Goal: Task Accomplishment & Management: Manage account settings

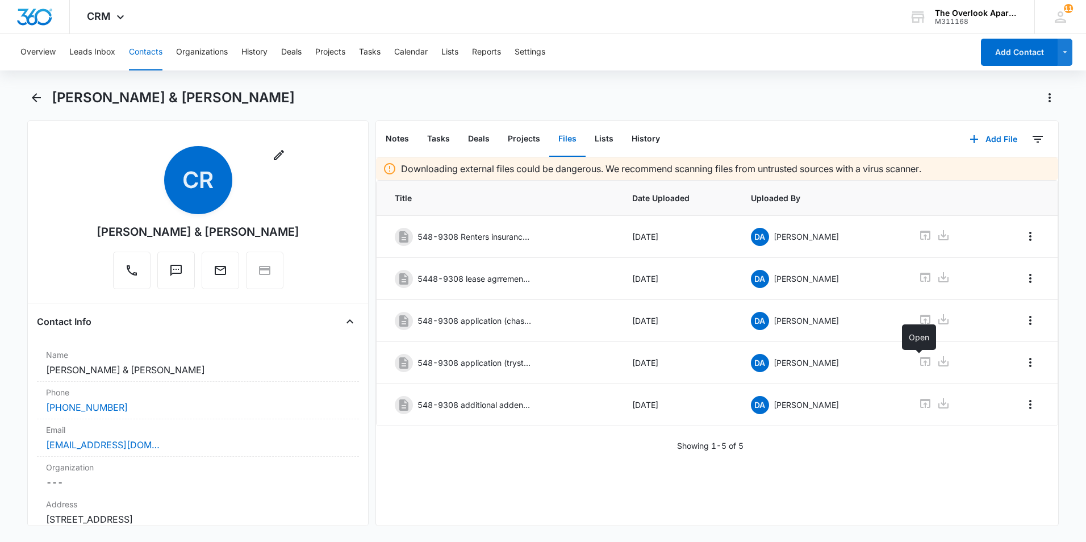
click at [148, 65] on button "Contacts" at bounding box center [146, 52] width 34 height 36
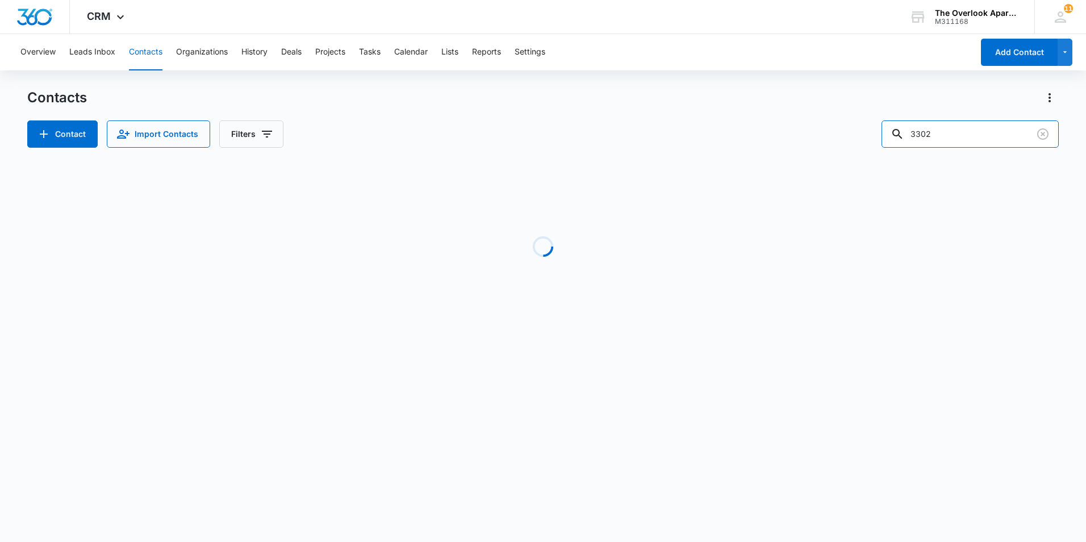
drag, startPoint x: 968, startPoint y: 133, endPoint x: 700, endPoint y: 139, distance: 268.2
click at [700, 139] on div "Contact Import Contacts Filters 3302" at bounding box center [543, 133] width 1032 height 27
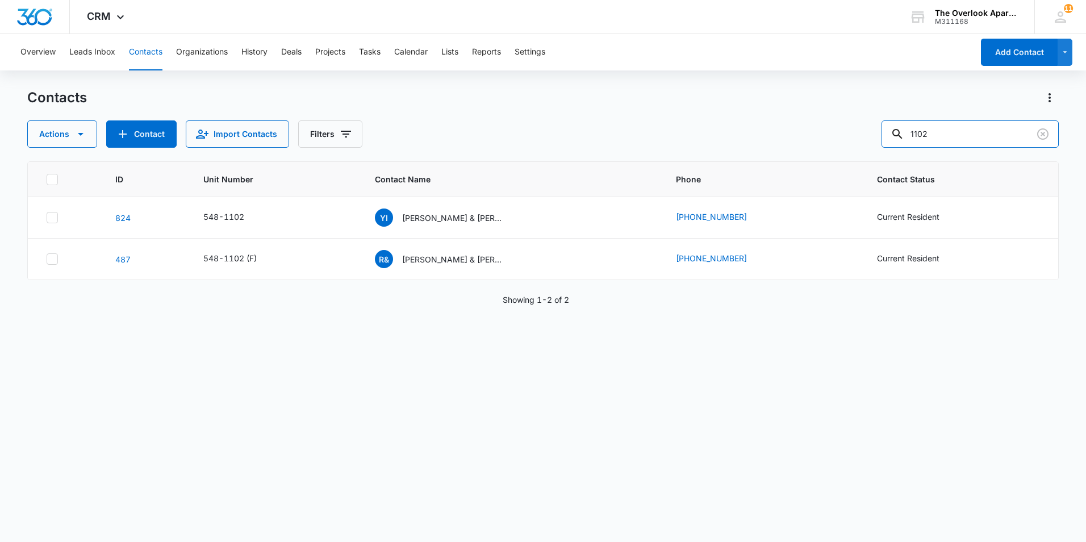
drag, startPoint x: 970, startPoint y: 134, endPoint x: 794, endPoint y: 162, distance: 178.3
click at [795, 162] on div "Contacts Actions Contact Import Contacts Filters 1102 ID Unit Number Contact Na…" at bounding box center [543, 315] width 1032 height 452
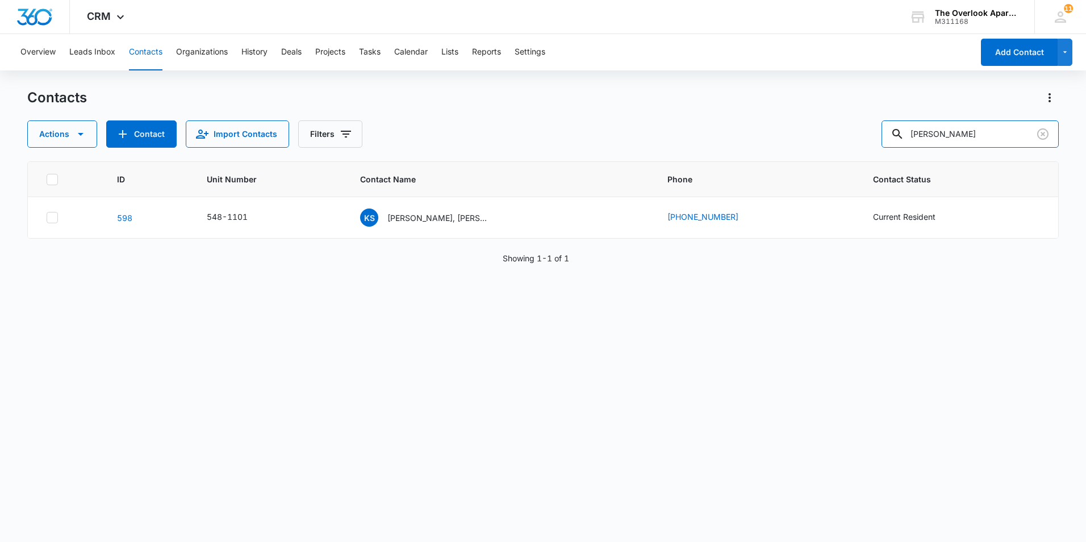
drag, startPoint x: 989, startPoint y: 134, endPoint x: 652, endPoint y: 125, distance: 337.5
click at [652, 125] on div "Actions Contact Import Contacts Filters [PERSON_NAME]" at bounding box center [543, 133] width 1032 height 27
type input "8205"
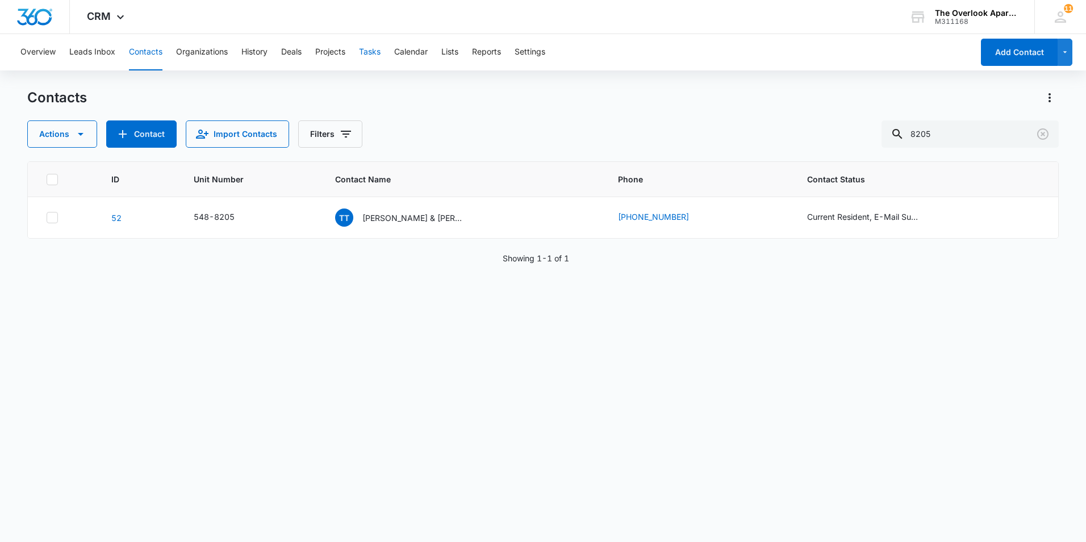
click at [369, 50] on button "Tasks" at bounding box center [370, 52] width 22 height 36
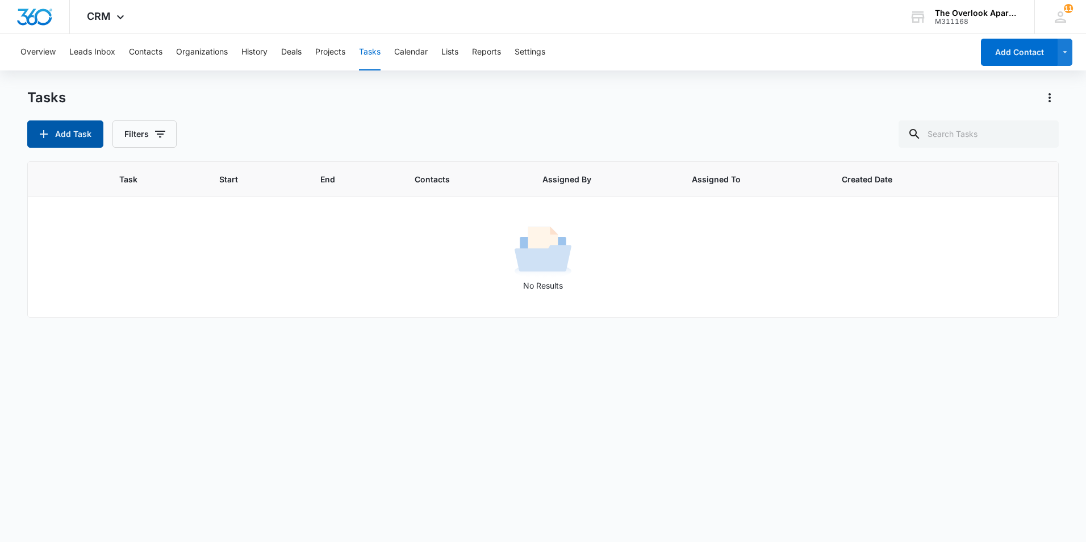
click at [67, 131] on button "Add Task" at bounding box center [65, 133] width 76 height 27
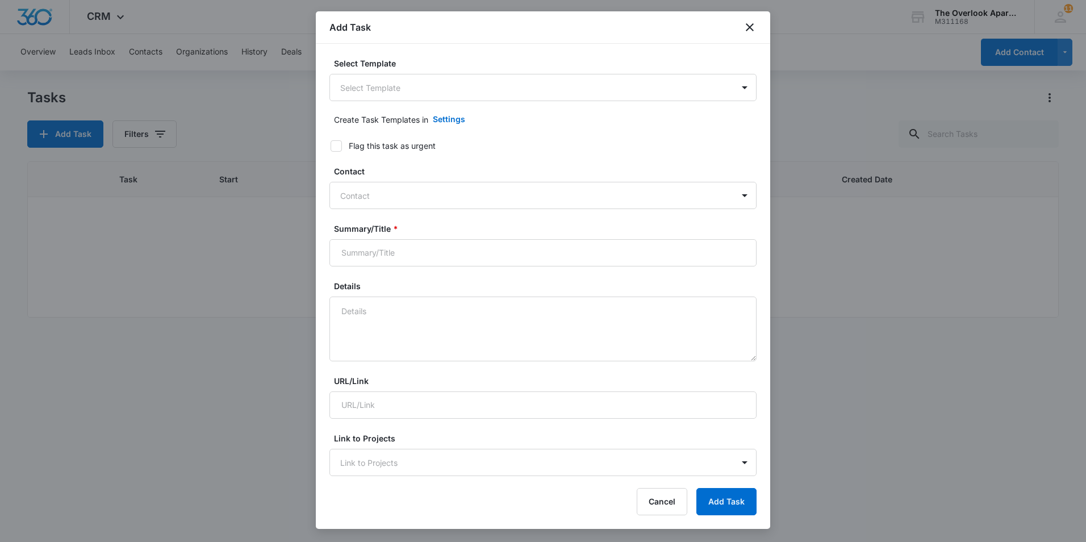
click at [364, 73] on div "Select Template Select Template" at bounding box center [542, 79] width 427 height 44
click at [362, 87] on body "CRM Apps Reputation Websites Forms CRM Email Social Shop Payments POS Content A…" at bounding box center [543, 271] width 1086 height 542
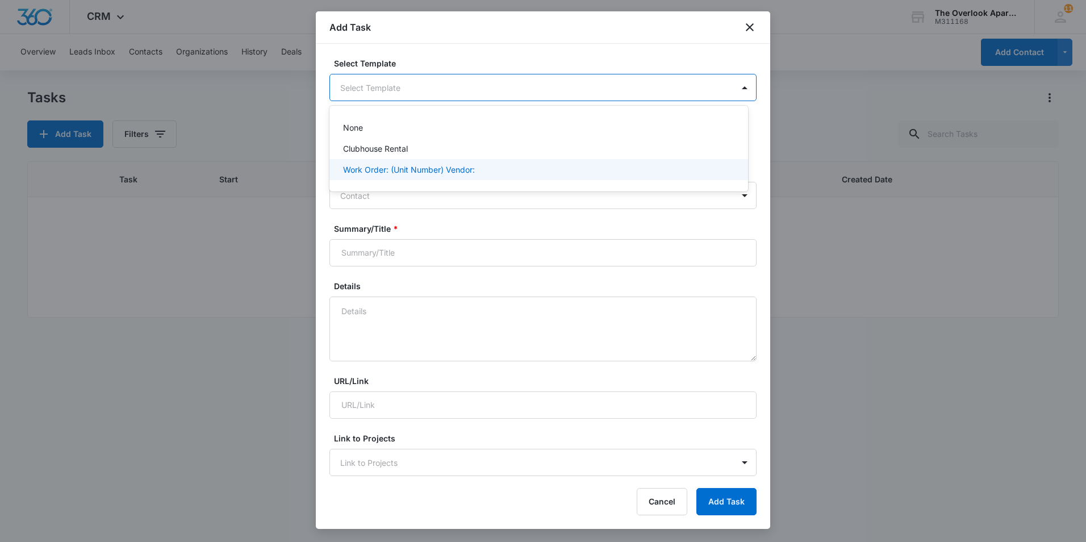
click at [380, 174] on p "Work Order: (Unit Number) Vendor:" at bounding box center [409, 170] width 132 height 12
drag, startPoint x: 485, startPoint y: 91, endPoint x: 425, endPoint y: 91, distance: 59.1
click at [425, 91] on body "CRM Apps Reputation Websites Forms CRM Email Social Shop Payments POS Content A…" at bounding box center [543, 271] width 1086 height 542
click at [494, 85] on div at bounding box center [543, 271] width 1086 height 542
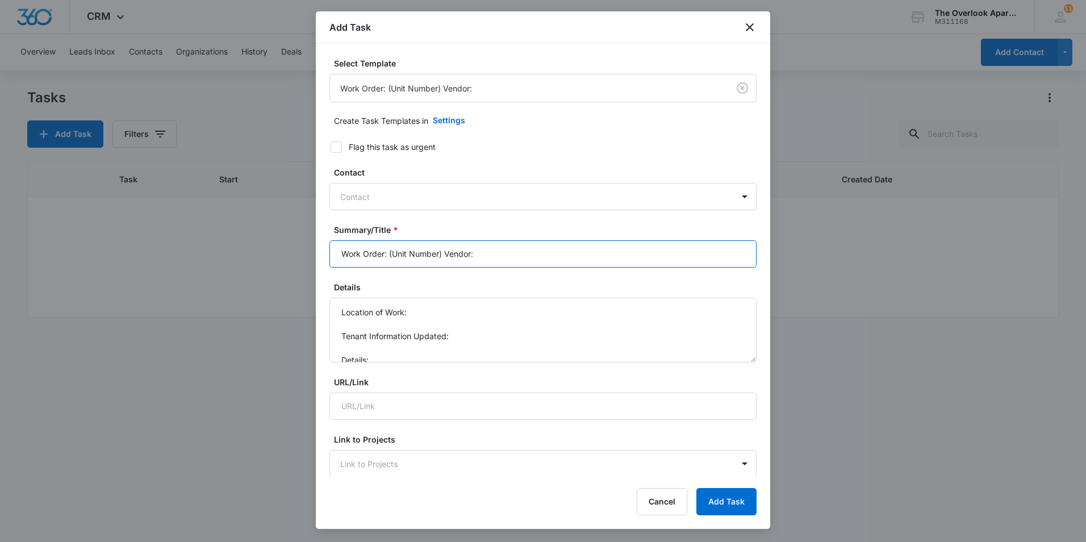
drag, startPoint x: 494, startPoint y: 256, endPoint x: 389, endPoint y: 250, distance: 105.2
click at [389, 250] on input "Work Order: (Unit Number) Vendor:" at bounding box center [542, 253] width 427 height 27
type input "Work Order: 1-101"
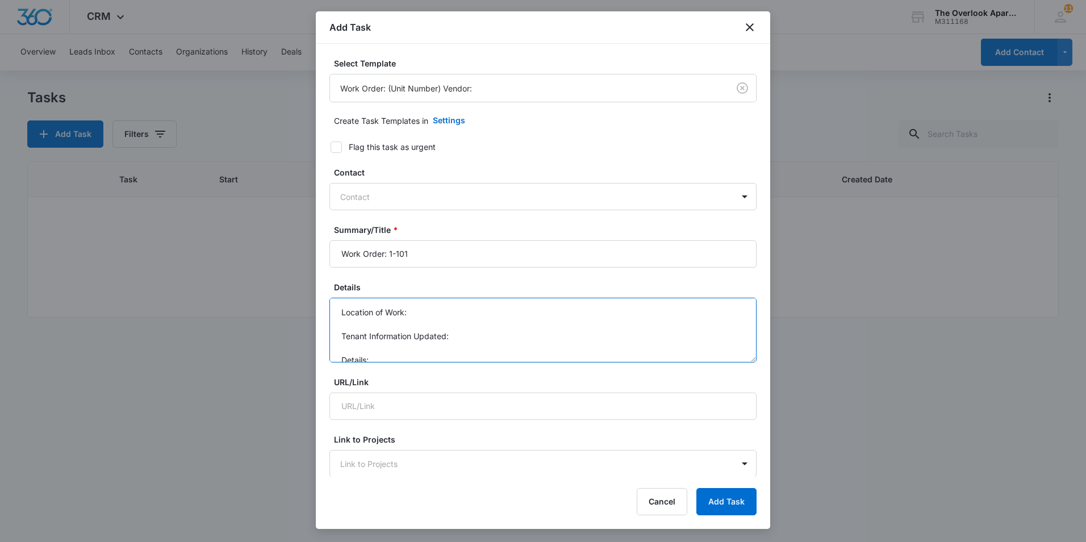
click at [444, 314] on textarea "Location of Work: Tenant Information Updated: Details:" at bounding box center [542, 330] width 427 height 65
click at [467, 327] on textarea "Location of Work: Living Room Window Tenant Information Updated: Details:" at bounding box center [542, 330] width 427 height 65
click at [381, 350] on textarea "Location of Work: Living Room Window Tenant Information Updated: [PERSON_NAME] …" at bounding box center [542, 330] width 427 height 65
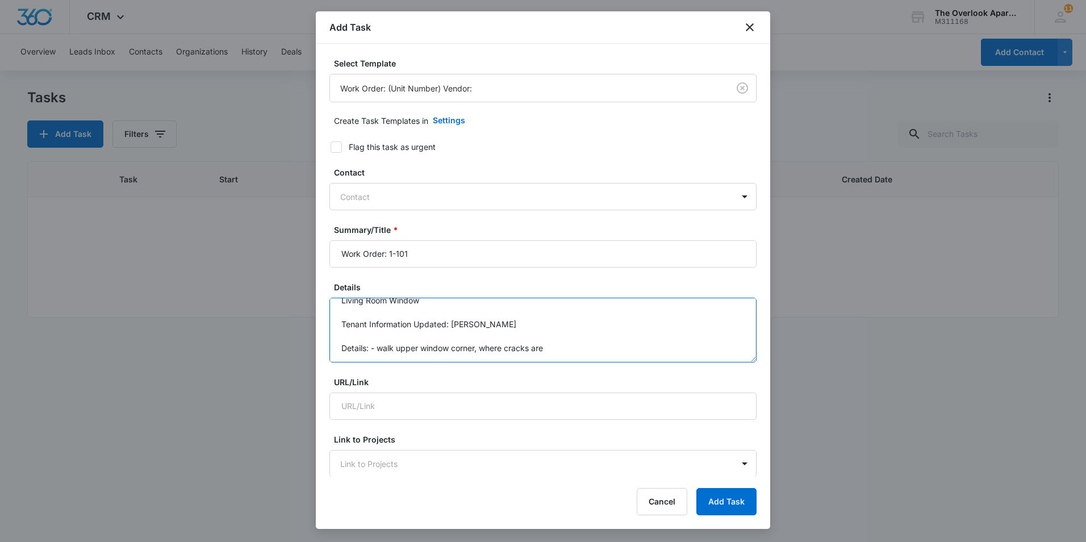
type textarea "Location of Work: Living Room Window Tenant Information Updated: [PERSON_NAME] …"
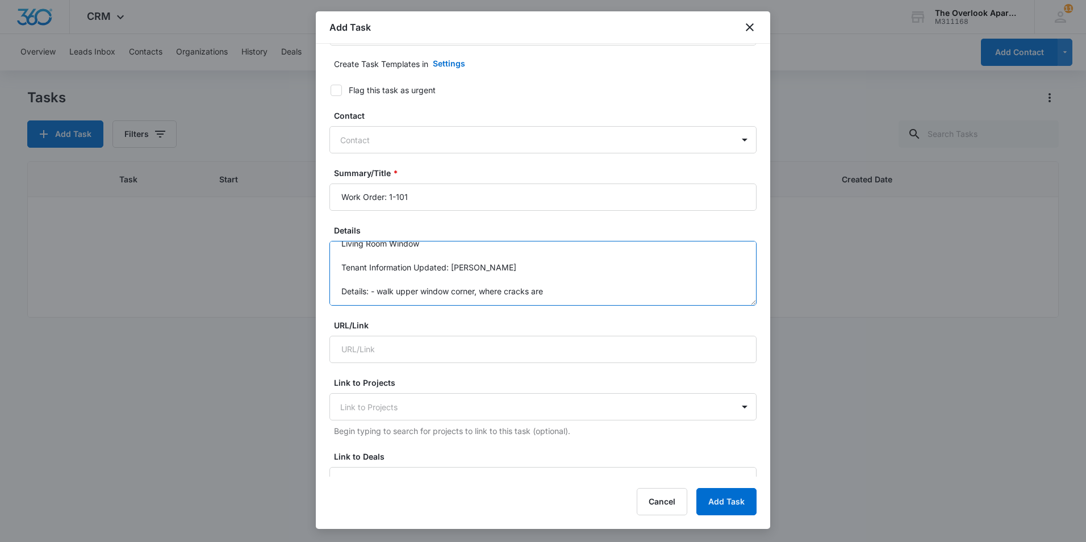
click at [554, 289] on textarea "Location of Work: Living Room Window Tenant Information Updated: [PERSON_NAME] …" at bounding box center [542, 273] width 427 height 65
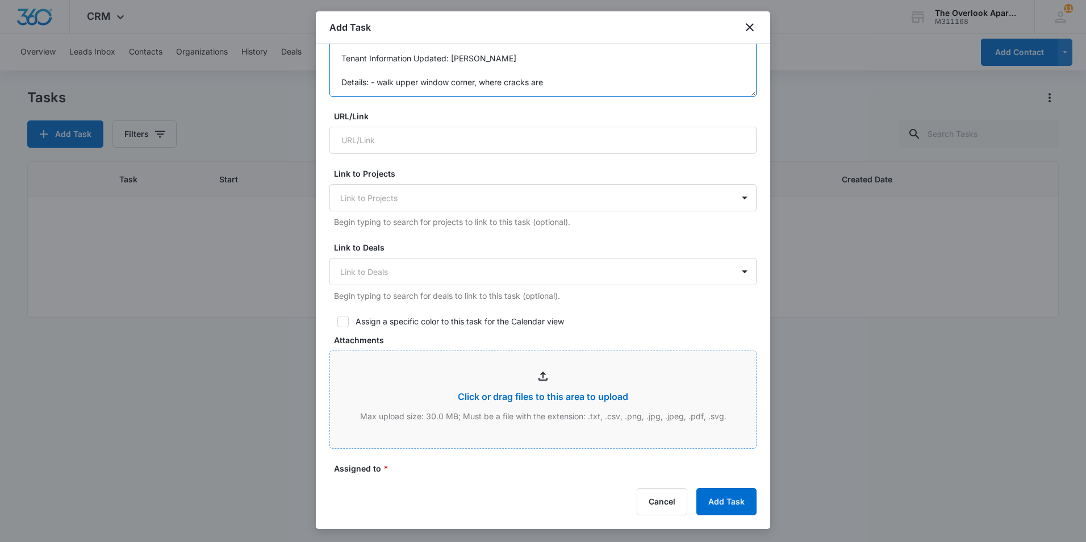
scroll to position [341, 0]
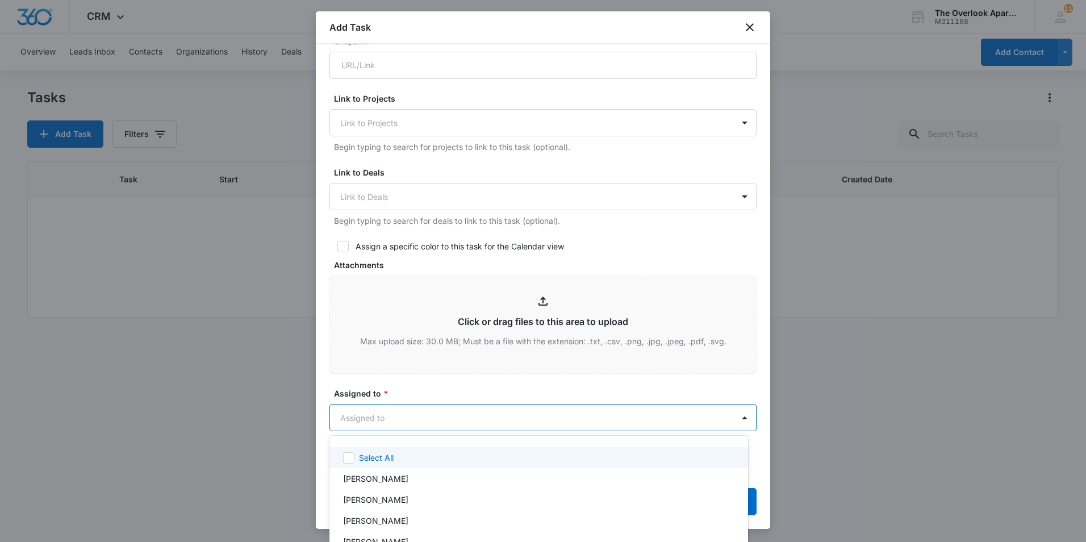
click at [385, 408] on body "CRM Apps Reputation Websites Forms CRM Email Social Shop Payments POS Content A…" at bounding box center [543, 271] width 1086 height 542
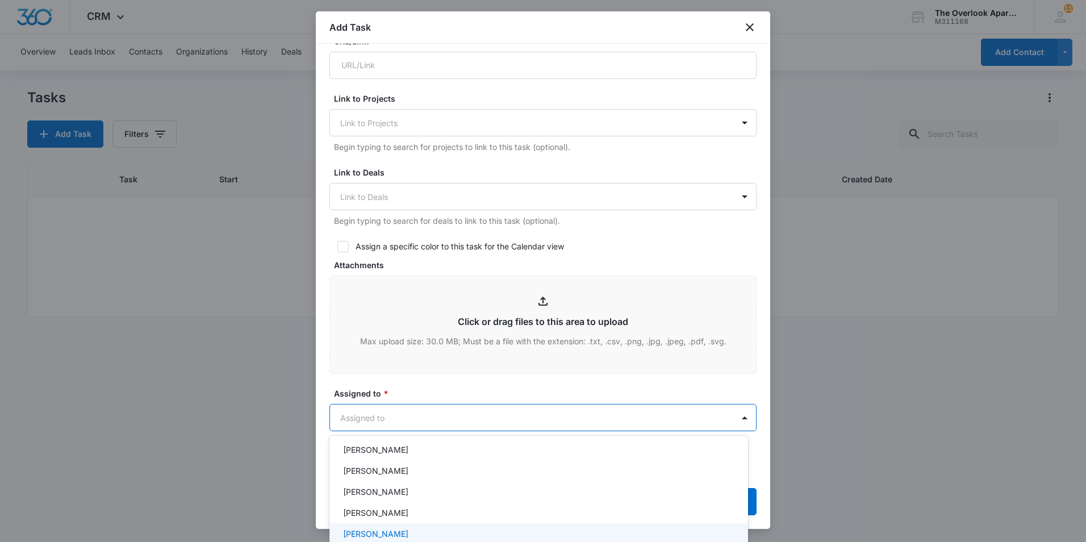
click at [375, 531] on p "[PERSON_NAME]" at bounding box center [375, 534] width 65 height 12
click at [449, 379] on div at bounding box center [543, 271] width 1086 height 542
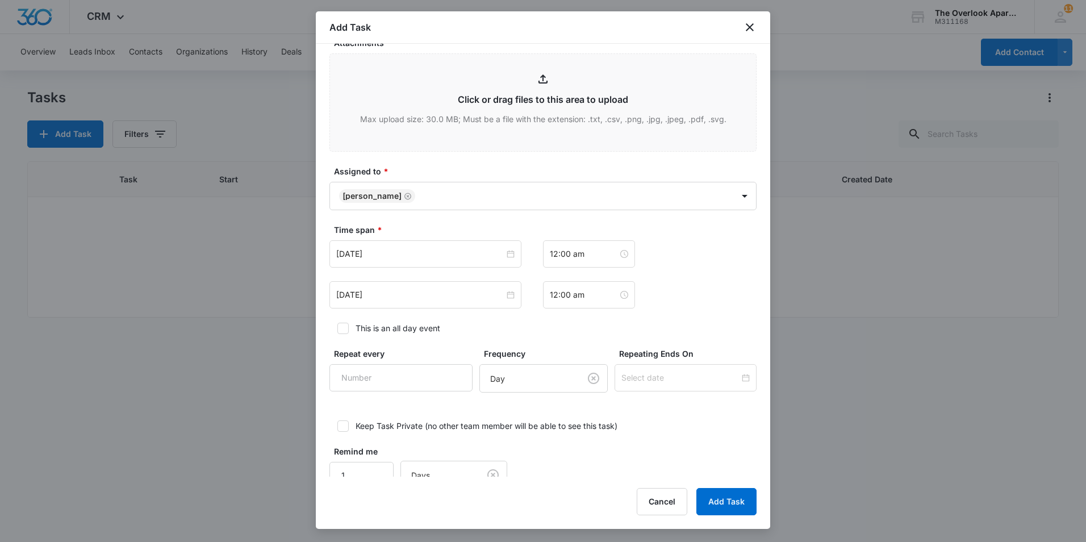
scroll to position [568, 0]
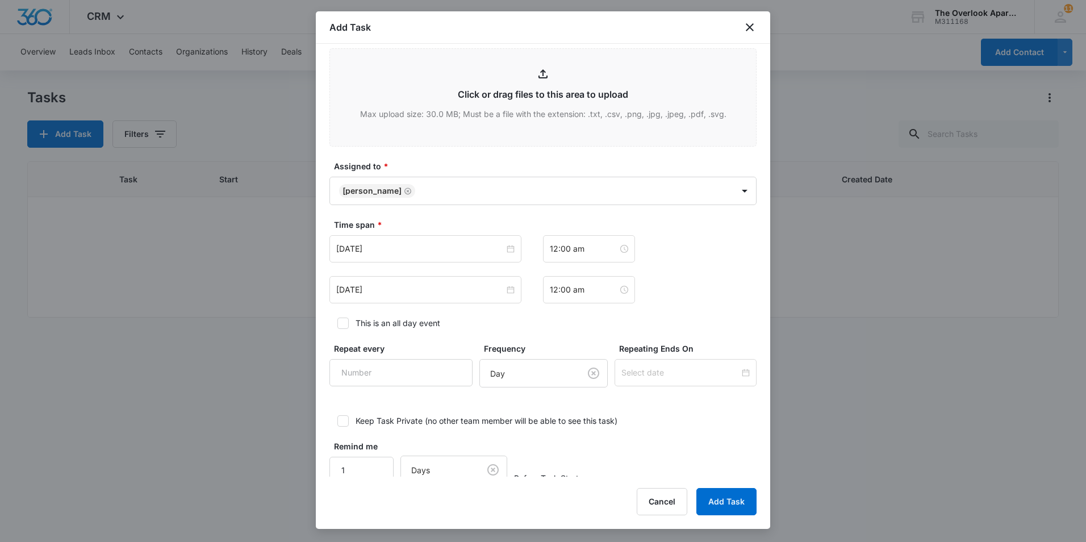
click at [425, 265] on div "[DATE] 12:00 am [DATE] 12:00 am" at bounding box center [542, 269] width 427 height 68
click at [426, 257] on div "[DATE]" at bounding box center [425, 248] width 192 height 27
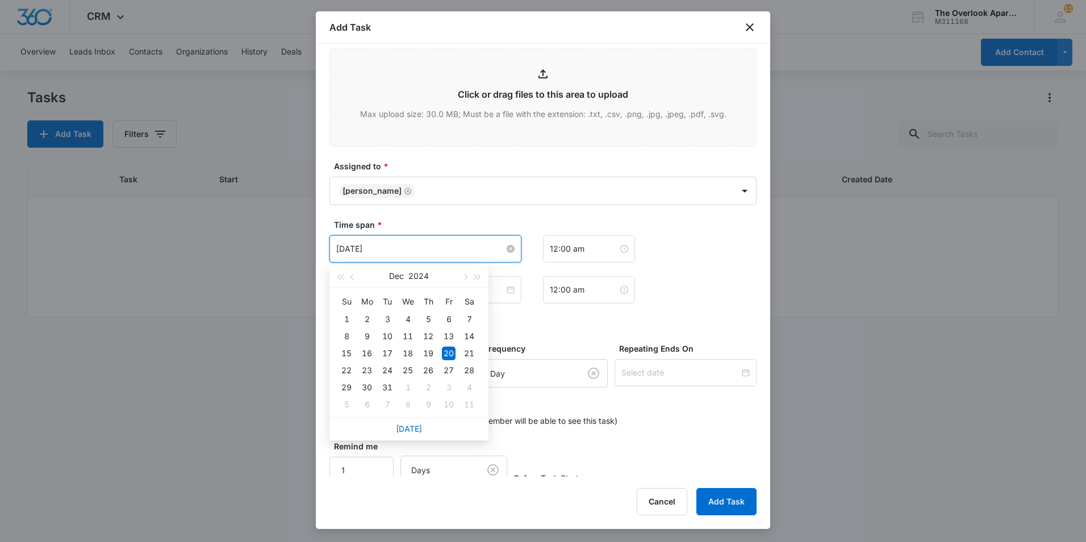
click at [439, 247] on input "[DATE]" at bounding box center [420, 249] width 168 height 12
click at [412, 415] on div "Su Mo Tu We Th Fr Sa 1 2 3 4 5 6 7 8 9 10 11 12 13 14 15 16 17 18 19 20 21 22 2…" at bounding box center [408, 353] width 159 height 130
click at [412, 429] on link "[DATE]" at bounding box center [409, 429] width 26 height 10
type input "[DATE]"
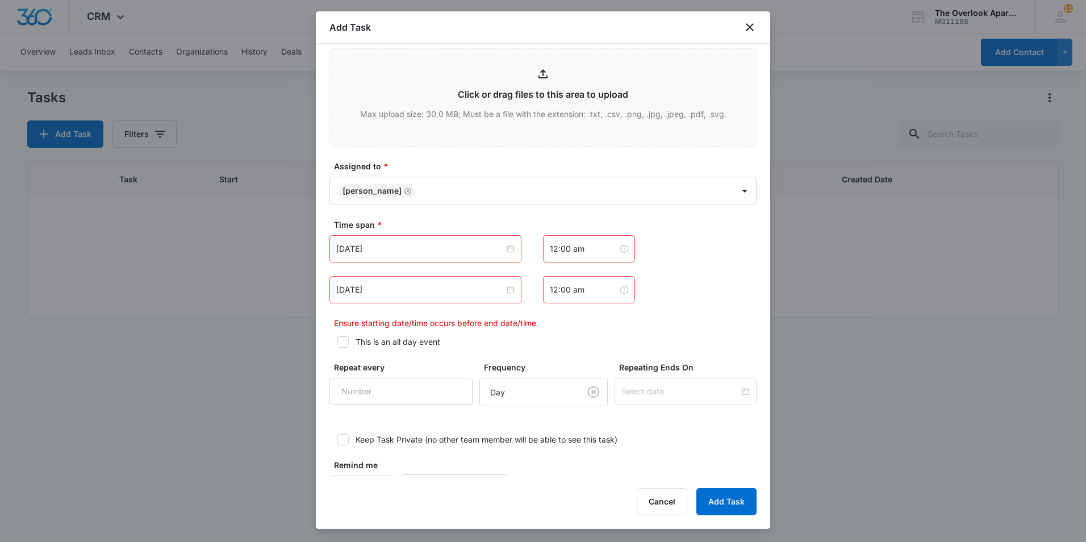
click at [526, 305] on div "[DATE] [DATE] Su Mo Tu We Th Fr Sa 31 1 2 3 4 5 6 7 8 9 10 11 12 13 14 15 16 17…" at bounding box center [542, 282] width 427 height 94
click at [436, 291] on input "[DATE]" at bounding box center [420, 289] width 168 height 12
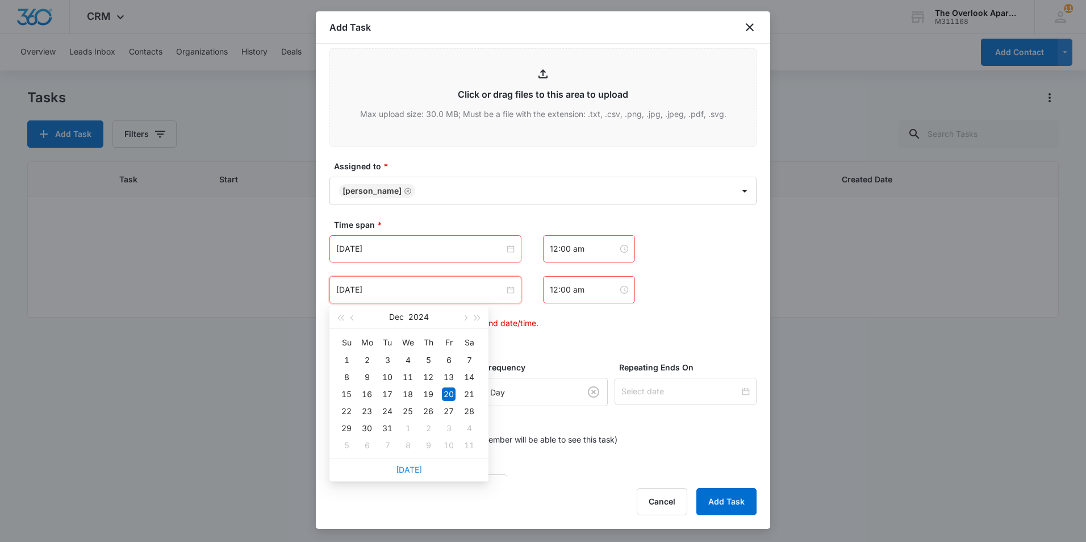
drag, startPoint x: 410, startPoint y: 469, endPoint x: 563, endPoint y: 365, distance: 185.6
click at [410, 469] on link "[DATE]" at bounding box center [409, 470] width 26 height 10
type input "[DATE]"
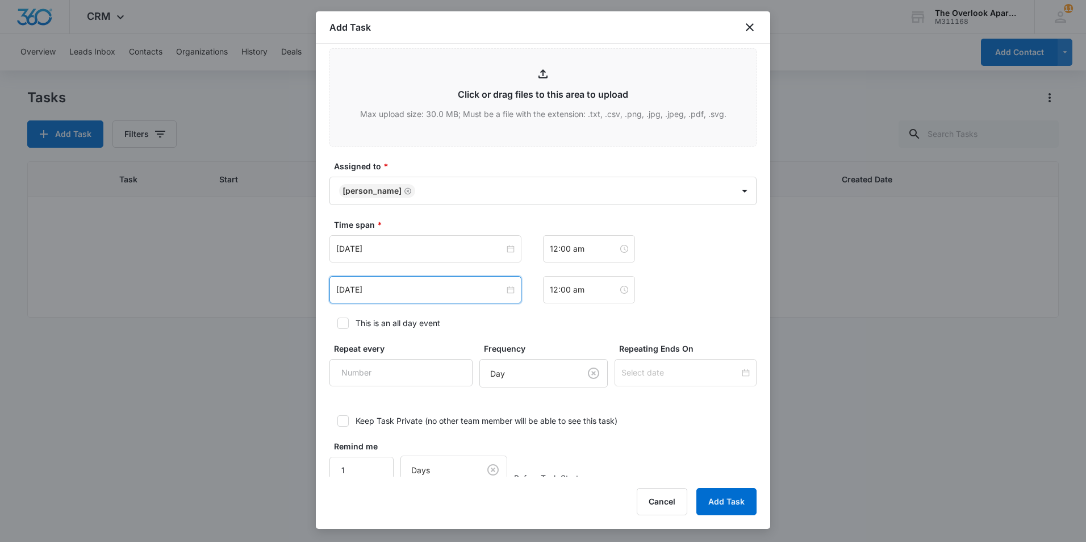
click at [621, 321] on label "This is an all day event" at bounding box center [542, 323] width 427 height 12
click at [337, 321] on input "This is an all day event" at bounding box center [333, 323] width 8 height 8
checkbox input "true"
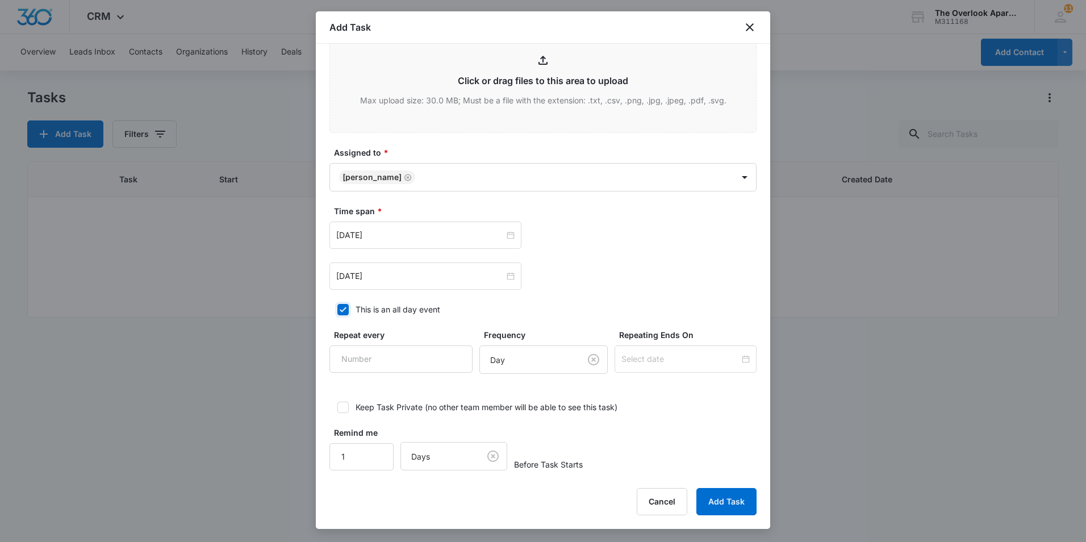
scroll to position [589, 0]
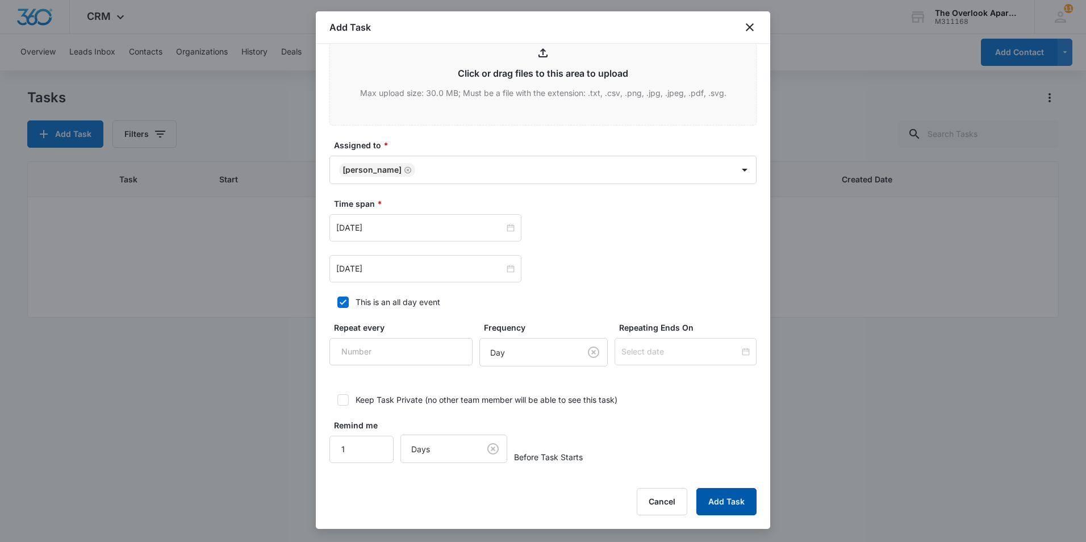
click at [729, 494] on button "Add Task" at bounding box center [726, 501] width 60 height 27
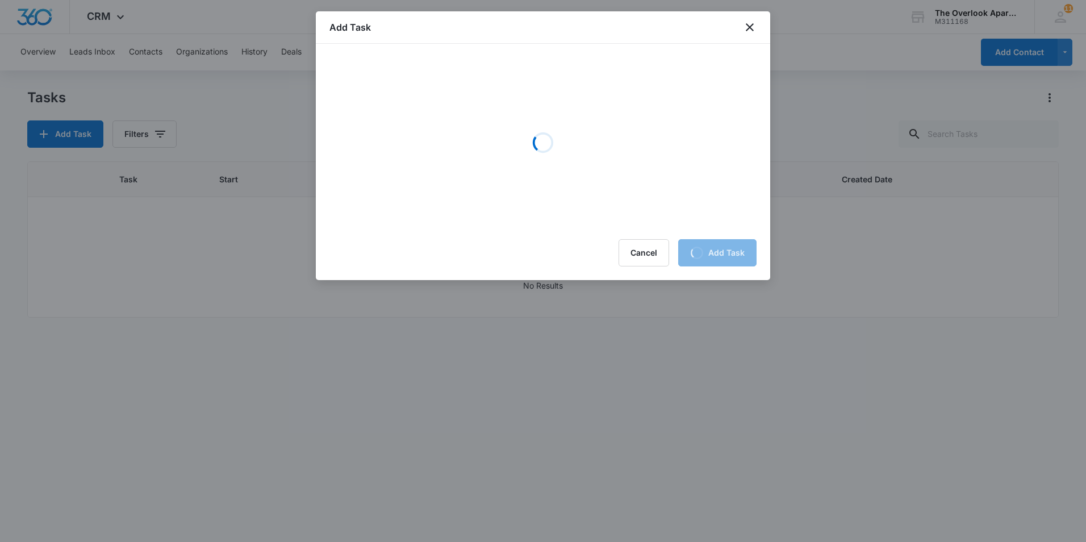
scroll to position [0, 0]
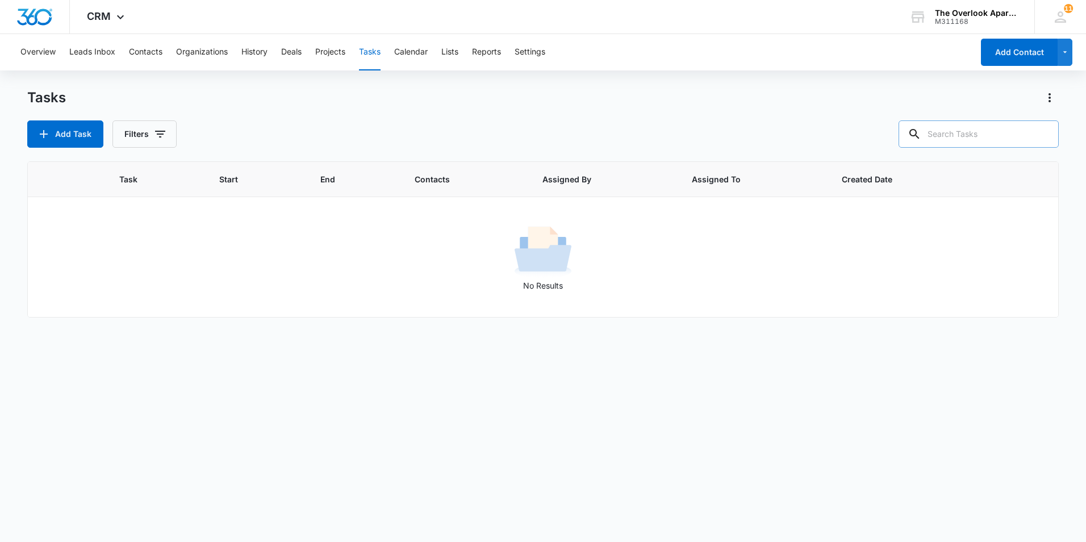
click at [986, 139] on input "text" at bounding box center [979, 133] width 160 height 27
click at [133, 56] on button "Contacts" at bounding box center [146, 52] width 34 height 36
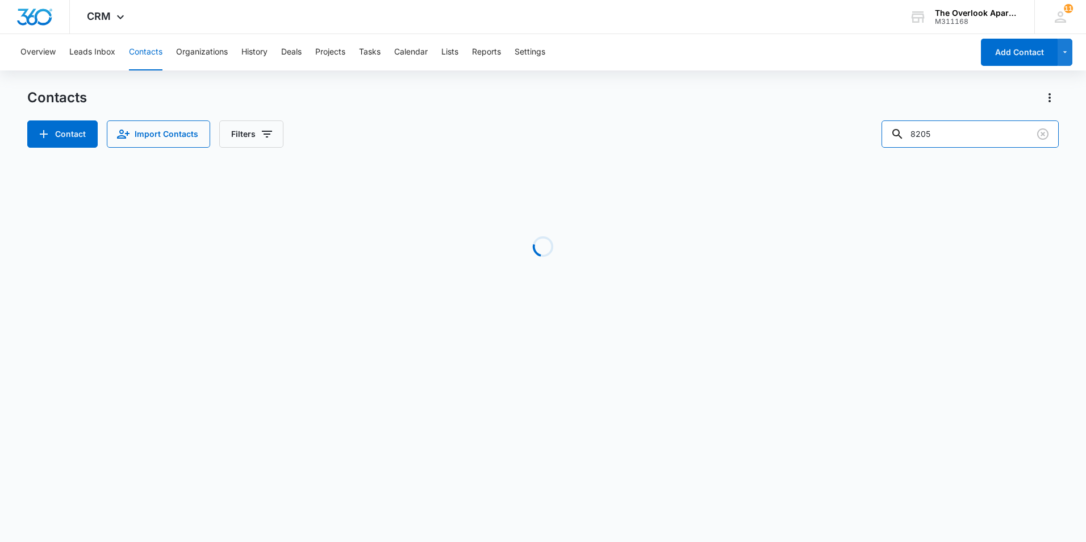
drag, startPoint x: 953, startPoint y: 136, endPoint x: 787, endPoint y: 134, distance: 165.9
click at [787, 136] on div "Contact Import Contacts Filters 8205" at bounding box center [543, 133] width 1032 height 27
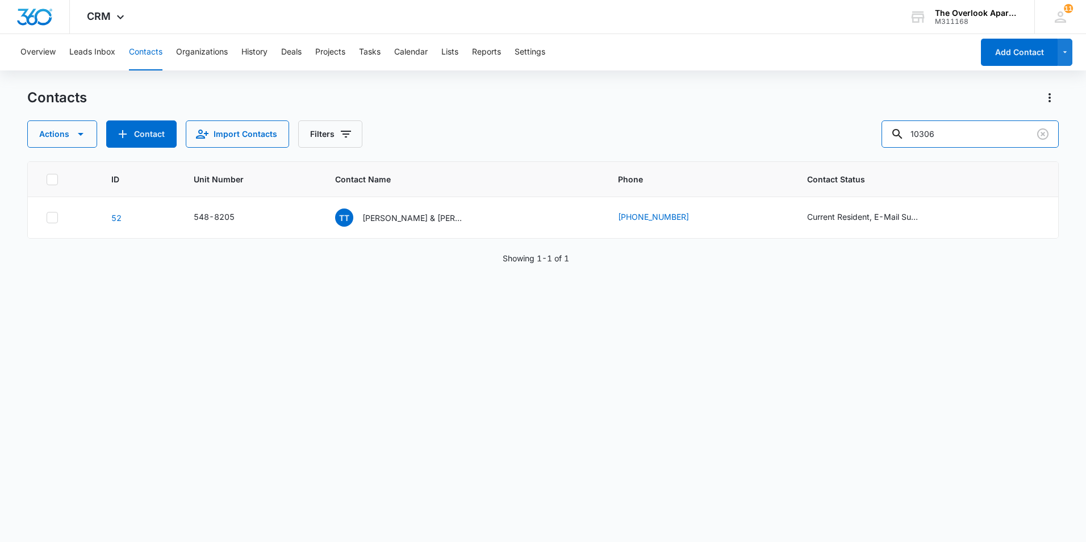
type input "10306"
